Goal: Find specific page/section: Find specific page/section

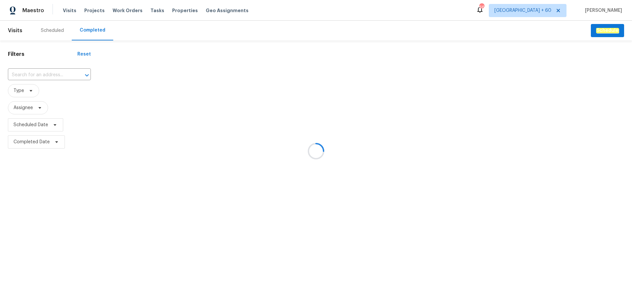
click at [59, 75] on div at bounding box center [316, 151] width 632 height 302
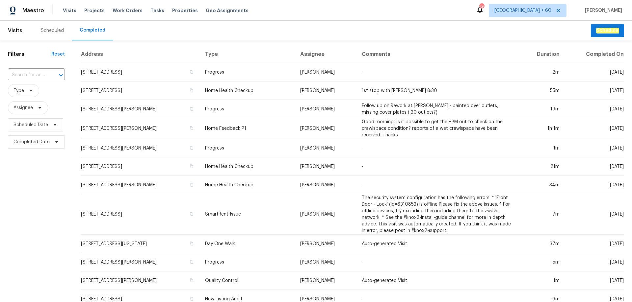
click at [59, 75] on icon "Open" at bounding box center [61, 75] width 8 height 8
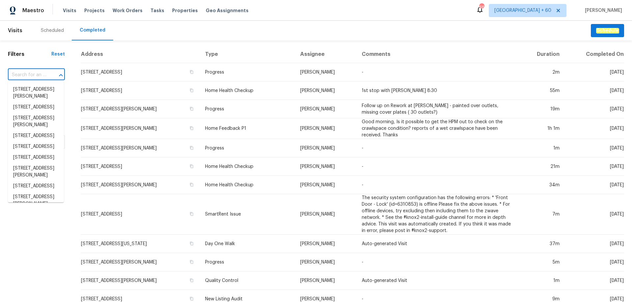
paste input "[STREET_ADDRESS]"
type input "[STREET_ADDRESS]"
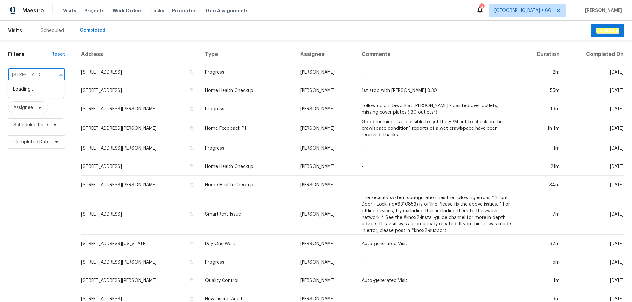
scroll to position [0, 35]
click at [49, 88] on li "[STREET_ADDRESS]" at bounding box center [36, 89] width 56 height 11
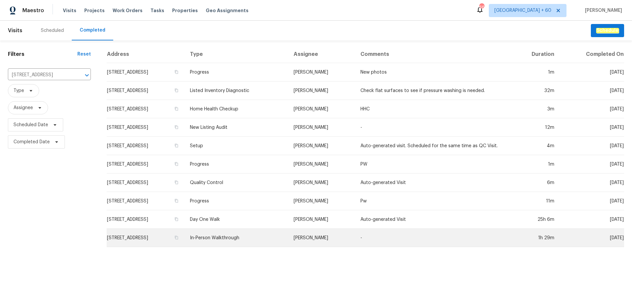
click at [159, 239] on td "[STREET_ADDRESS]" at bounding box center [146, 238] width 78 height 18
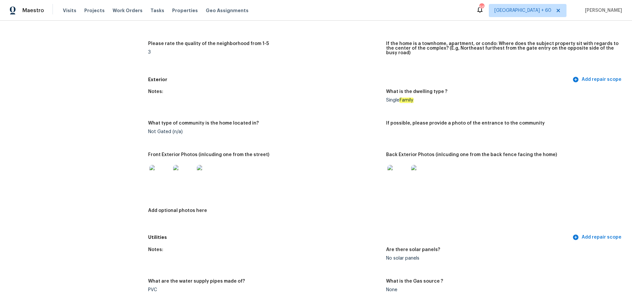
scroll to position [230, 0]
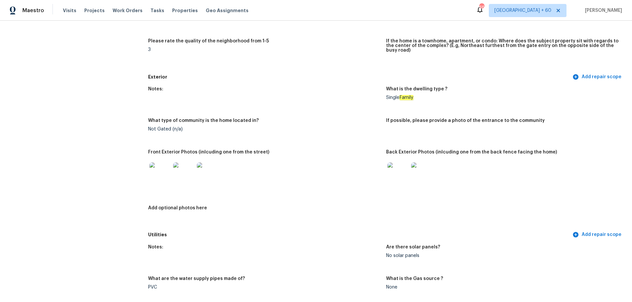
click at [387, 163] on img at bounding box center [397, 173] width 21 height 21
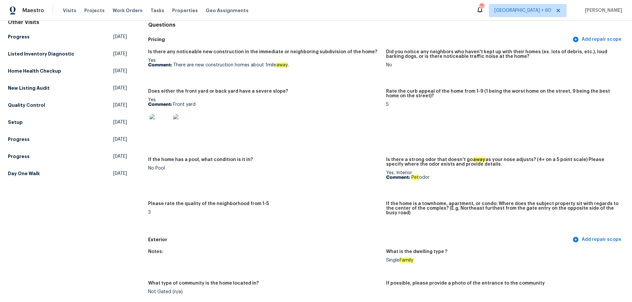
scroll to position [0, 0]
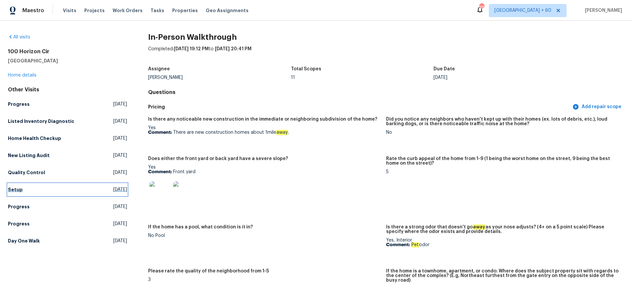
click at [14, 187] on h5 "Setup" at bounding box center [15, 190] width 15 height 7
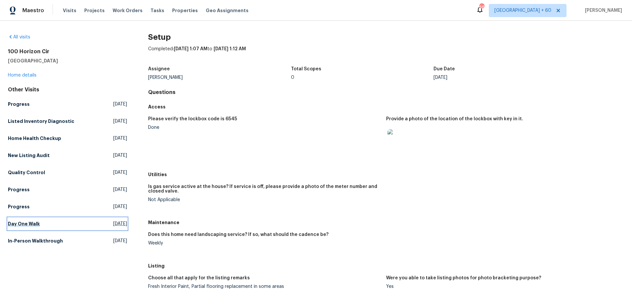
click at [23, 219] on link "Day One Walk [DATE]" at bounding box center [67, 224] width 119 height 12
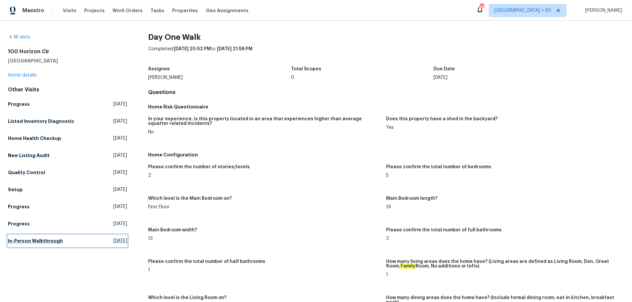
click at [54, 241] on h5 "In-Person Walkthrough" at bounding box center [35, 241] width 55 height 7
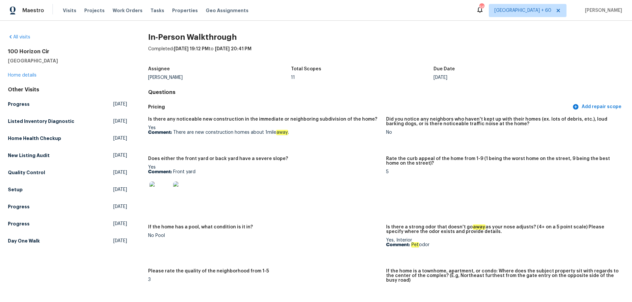
click at [150, 196] on img at bounding box center [159, 192] width 21 height 21
click at [371, 197] on div at bounding box center [264, 192] width 233 height 29
click at [34, 240] on h5 "Day One Walk" at bounding box center [24, 241] width 32 height 7
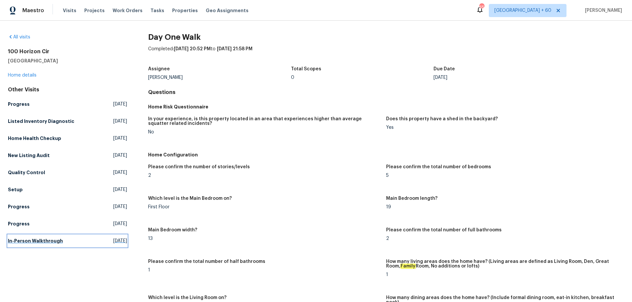
click at [41, 238] on h5 "In-Person Walkthrough" at bounding box center [35, 241] width 55 height 7
